Goal: Use online tool/utility: Utilize a website feature to perform a specific function

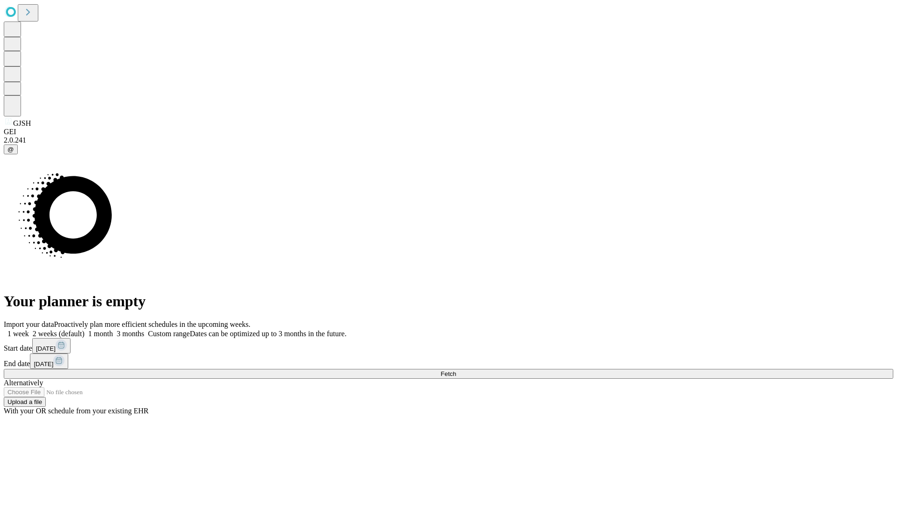
click at [456, 370] on span "Fetch" at bounding box center [448, 373] width 15 height 7
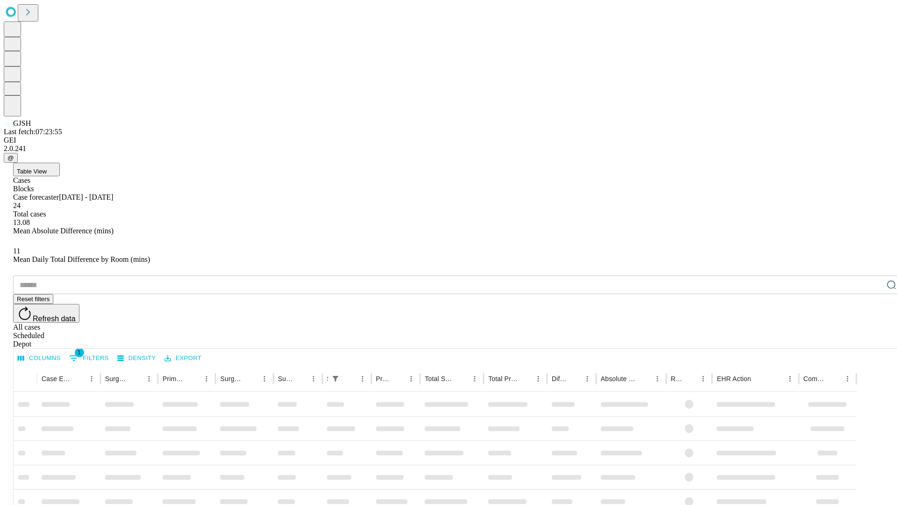
click at [47, 168] on span "Table View" at bounding box center [32, 171] width 30 height 7
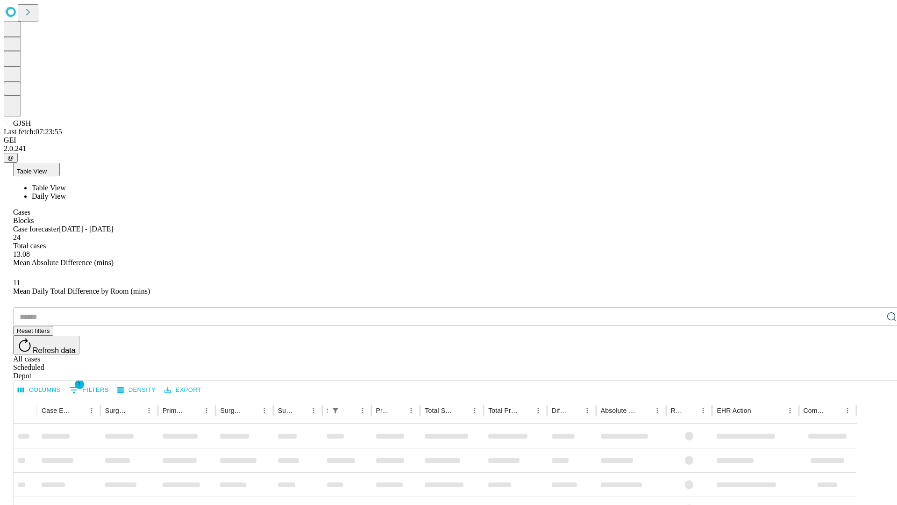
click at [66, 192] on span "Daily View" at bounding box center [49, 196] width 34 height 8
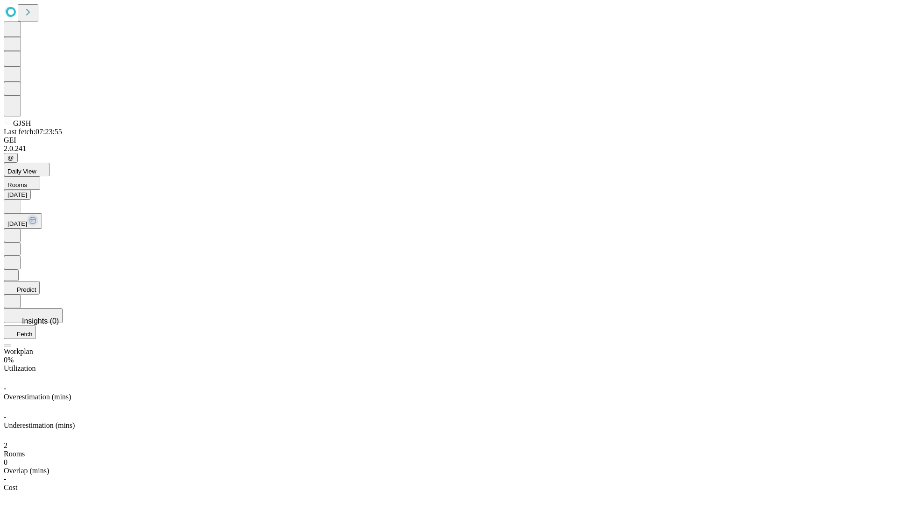
click at [40, 281] on button "Predict" at bounding box center [22, 288] width 36 height 14
